Goal: Information Seeking & Learning: Learn about a topic

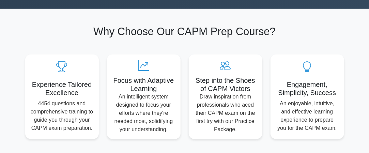
scroll to position [68, 0]
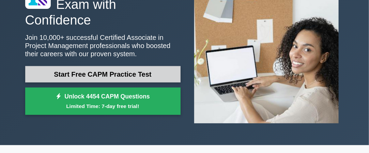
click at [133, 69] on link "Start Free CAPM Practice Test" at bounding box center [102, 74] width 155 height 16
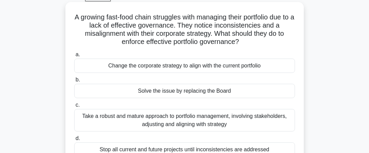
scroll to position [68, 0]
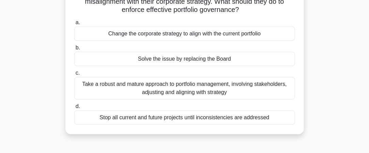
click at [195, 87] on div "Take a robust and mature approach to portfolio management, involving stakeholde…" at bounding box center [184, 88] width 221 height 22
click at [74, 75] on input "c. Take a robust and mature approach to portfolio management, involving stakeho…" at bounding box center [74, 73] width 0 height 4
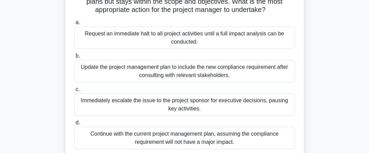
click at [186, 132] on div "Continue with the current project management plan, assuming the compliance requ…" at bounding box center [184, 138] width 221 height 22
click at [74, 125] on input "d. Continue with the current project management plan, assuming the compliance r…" at bounding box center [74, 123] width 0 height 4
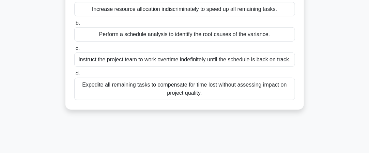
scroll to position [102, 0]
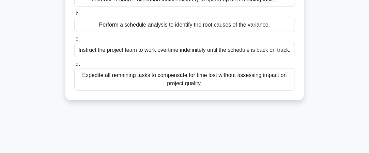
click at [206, 23] on div "Perform a schedule analysis to identify the root causes of the variance." at bounding box center [184, 25] width 221 height 14
click at [74, 16] on input "b. Perform a schedule analysis to identify the root causes of the variance." at bounding box center [74, 14] width 0 height 4
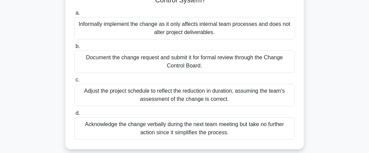
click at [189, 67] on div "Document the change request and submit it for formal review through the Change …" at bounding box center [184, 61] width 221 height 22
click at [74, 49] on input "b. Document the change request and submit it for formal review through the Chan…" at bounding box center [74, 46] width 0 height 4
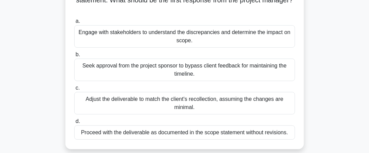
scroll to position [68, 0]
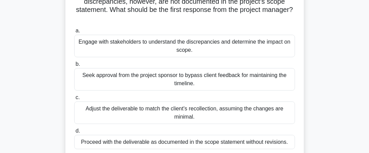
click at [201, 76] on div "Seek approval from the project sponsor to bypass client feedback for maintainin…" at bounding box center [184, 79] width 221 height 22
click at [74, 66] on input "b. Seek approval from the project sponsor to bypass client feedback for maintai…" at bounding box center [74, 64] width 0 height 4
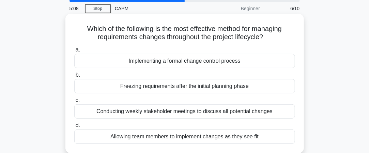
scroll to position [34, 0]
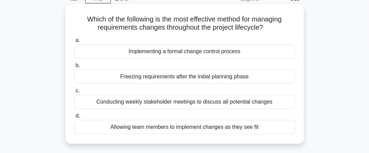
click at [200, 54] on div "Implementing a formal change control process" at bounding box center [184, 51] width 221 height 14
click at [74, 43] on input "a. Implementing a formal change control process" at bounding box center [74, 40] width 0 height 4
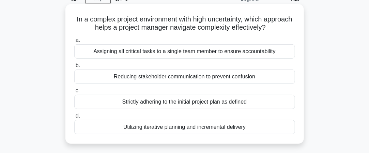
click at [157, 127] on div "Utilizing iterative planning and incremental delivery" at bounding box center [184, 127] width 221 height 14
click at [74, 118] on input "d. Utilizing iterative planning and incremental delivery" at bounding box center [74, 116] width 0 height 4
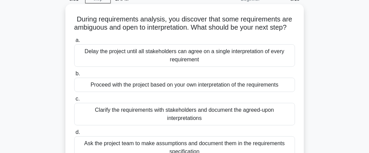
click at [195, 120] on div "Clarify the requirements with stakeholders and document the agreed-upon interpr…" at bounding box center [184, 114] width 221 height 22
click at [74, 101] on input "c. Clarify the requirements with stakeholders and document the agreed-upon inte…" at bounding box center [74, 99] width 0 height 4
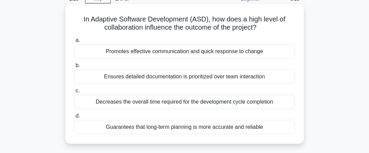
click at [198, 101] on div "Decreases the overall time required for the development cycle completion" at bounding box center [184, 102] width 221 height 14
click at [74, 93] on input "c. Decreases the overall time required for the development cycle completion" at bounding box center [74, 91] width 0 height 4
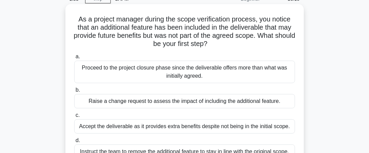
scroll to position [68, 0]
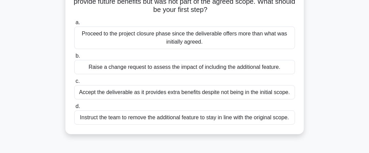
click at [176, 68] on div "Raise a change request to assess the impact of including the additional feature." at bounding box center [184, 67] width 221 height 14
click at [74, 58] on input "b. Raise a change request to assess the impact of including the additional feat…" at bounding box center [74, 56] width 0 height 4
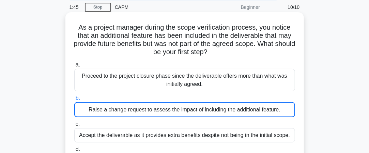
scroll to position [0, 0]
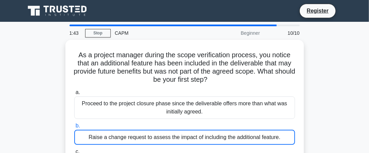
click at [56, 9] on icon at bounding box center [57, 10] width 65 height 13
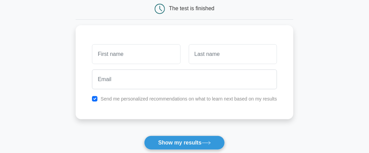
scroll to position [68, 0]
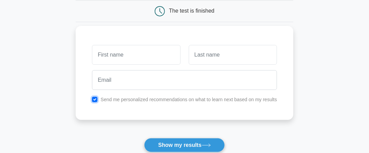
click at [94, 100] on input "checkbox" at bounding box center [94, 99] width 5 height 5
checkbox input "false"
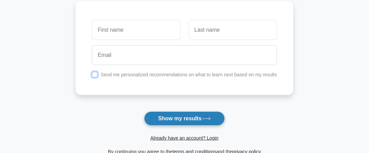
scroll to position [102, 0]
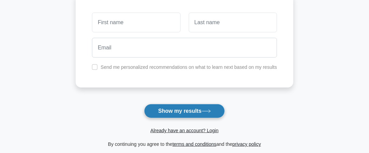
click at [164, 109] on button "Show my results" at bounding box center [184, 111] width 80 height 14
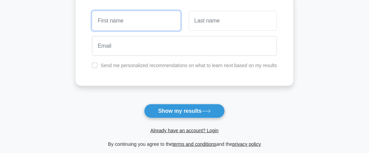
click at [137, 21] on input "text" at bounding box center [136, 21] width 88 height 20
type input "si"
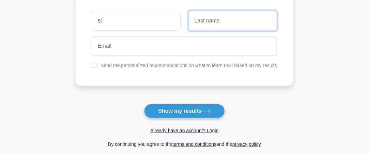
click at [205, 17] on input "text" at bounding box center [233, 21] width 88 height 20
type input "sa"
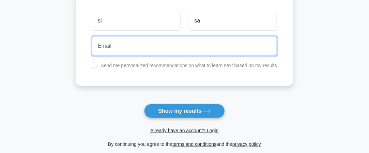
click at [130, 46] on input "email" at bounding box center [184, 46] width 185 height 20
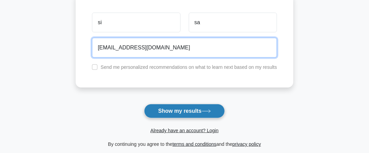
type input "suhe@gmail.com"
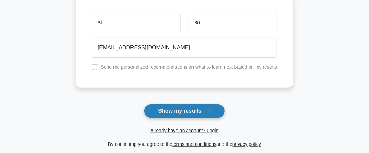
click at [182, 110] on button "Show my results" at bounding box center [184, 111] width 80 height 14
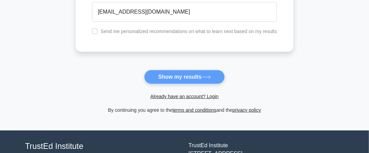
scroll to position [188, 0]
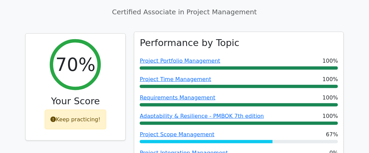
scroll to position [307, 0]
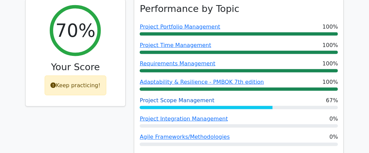
click at [184, 97] on link "Project Scope Management" at bounding box center [177, 100] width 75 height 6
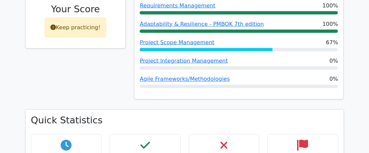
scroll to position [375, 0]
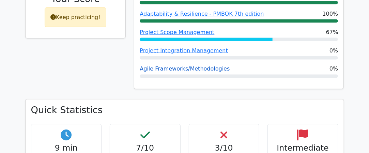
click at [208, 66] on link "Agile Frameworks/Methodologies" at bounding box center [185, 69] width 90 height 6
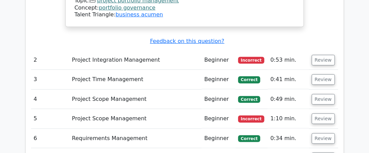
scroll to position [886, 0]
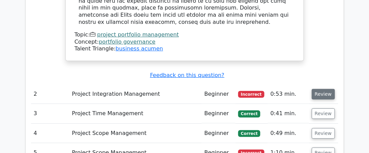
click at [324, 89] on button "Review" at bounding box center [323, 94] width 23 height 11
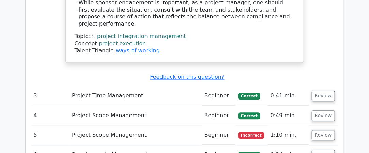
scroll to position [1363, 0]
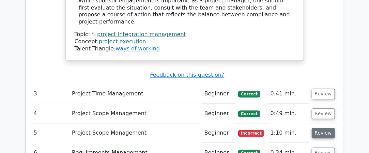
click at [322, 128] on button "Review" at bounding box center [323, 133] width 23 height 11
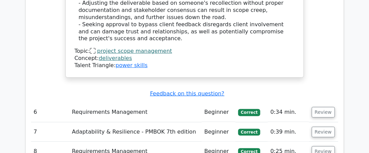
scroll to position [1806, 0]
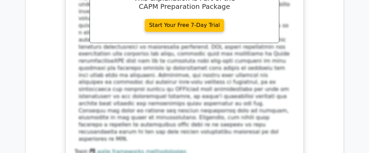
scroll to position [2147, 0]
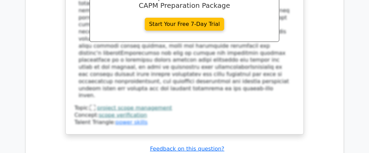
scroll to position [2590, 0]
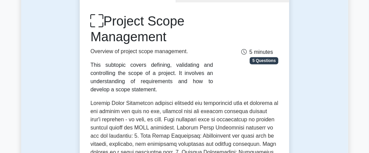
scroll to position [68, 0]
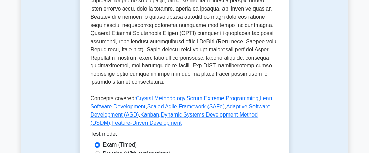
scroll to position [375, 0]
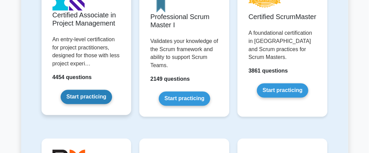
scroll to position [375, 0]
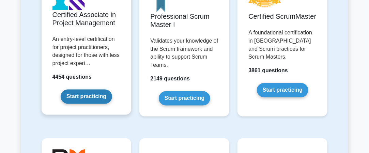
click at [80, 90] on link "Start practicing" at bounding box center [86, 97] width 51 height 14
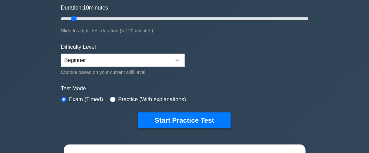
scroll to position [136, 0]
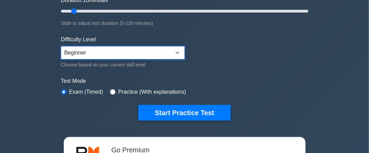
click at [178, 51] on select "Beginner Intermediate Expert" at bounding box center [123, 52] width 124 height 13
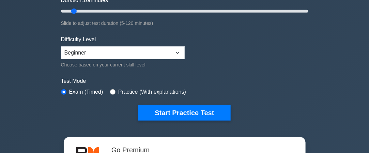
click at [207, 50] on form "Topics Project Scope Management Project Time Management Project Cost Management…" at bounding box center [184, 15] width 247 height 210
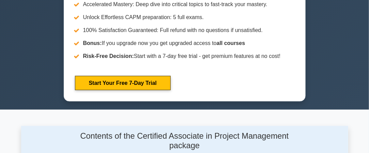
scroll to position [409, 0]
